Goal: Navigation & Orientation: Find specific page/section

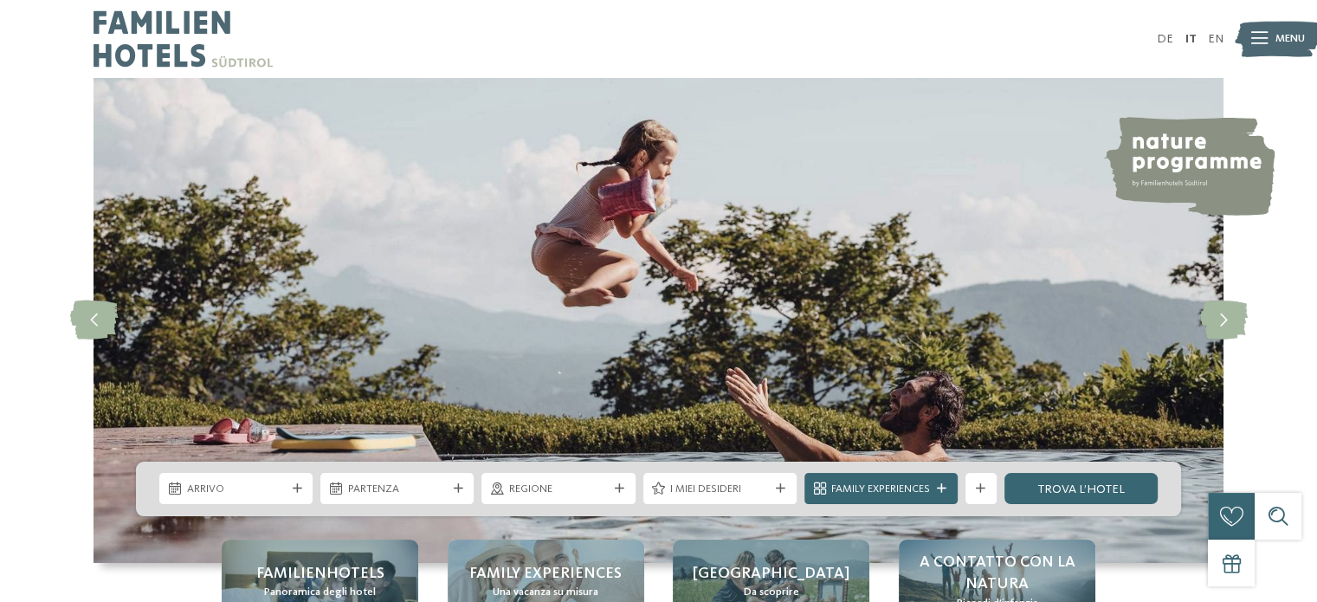
click at [952, 27] on div "DE IT EN Menu" at bounding box center [941, 39] width 564 height 78
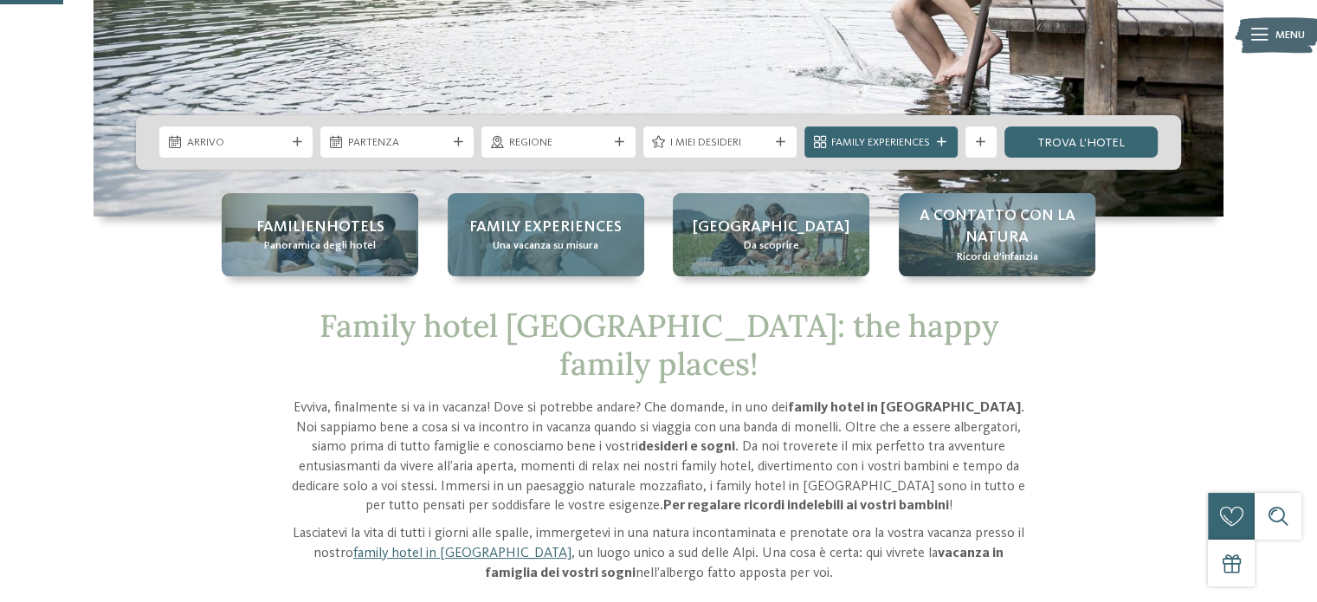
click at [530, 223] on span "Family experiences" at bounding box center [545, 227] width 152 height 22
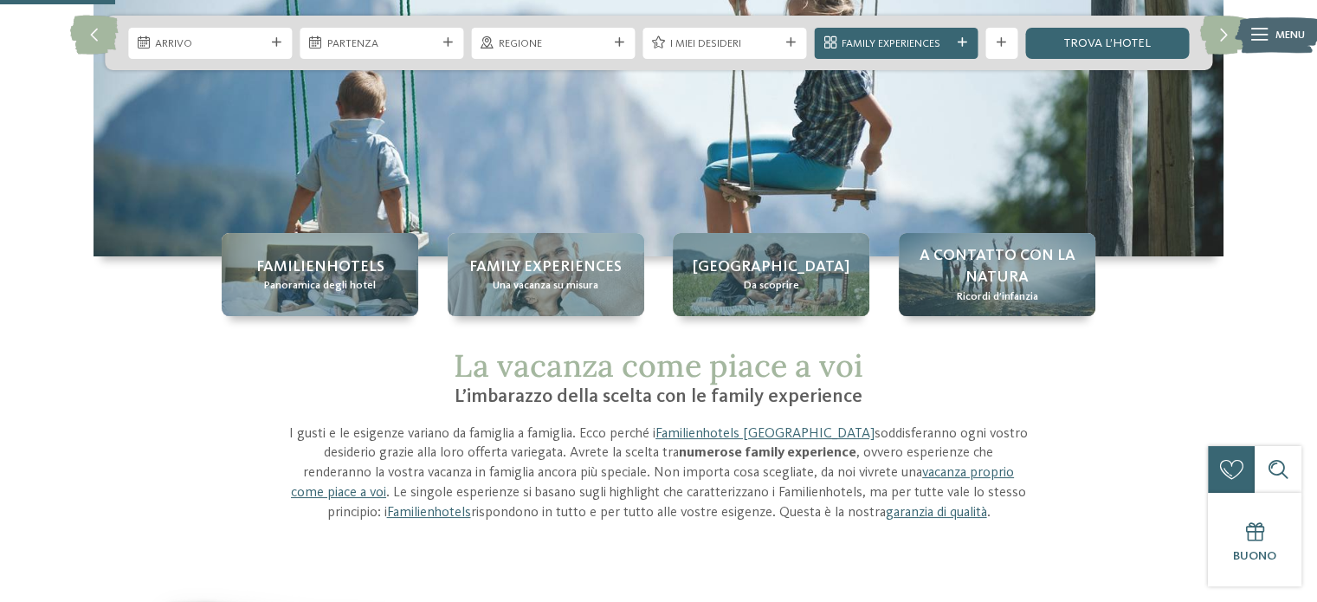
scroll to position [87, 0]
